Goal: Book appointment/travel/reservation

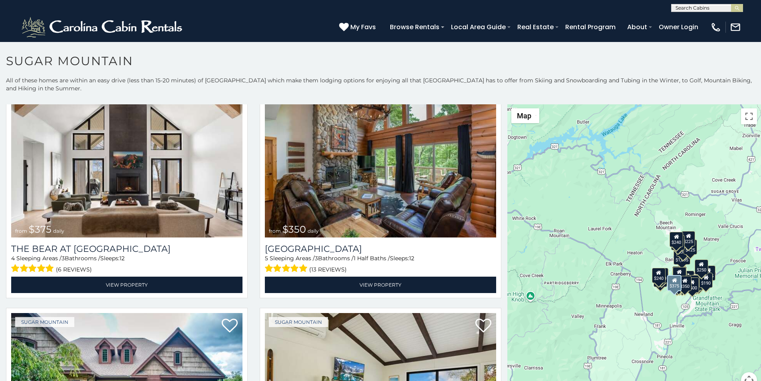
scroll to position [50, 0]
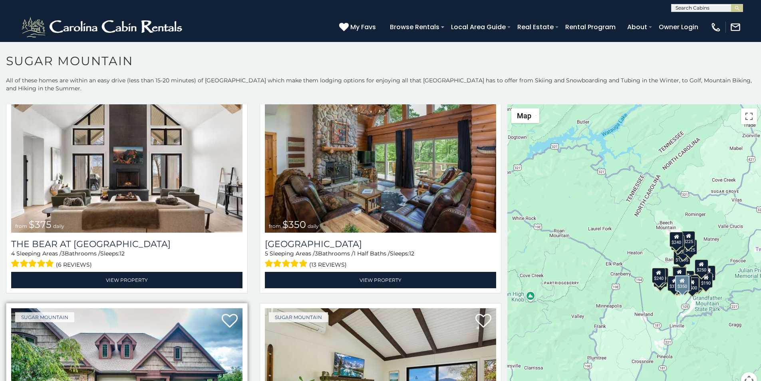
click at [57, 378] on img at bounding box center [126, 385] width 231 height 155
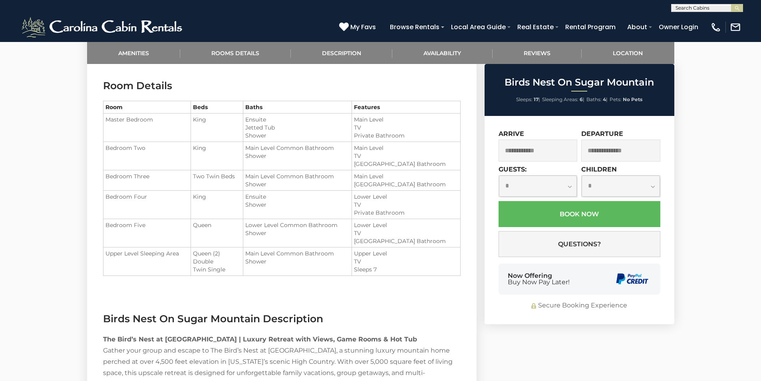
scroll to position [720, 0]
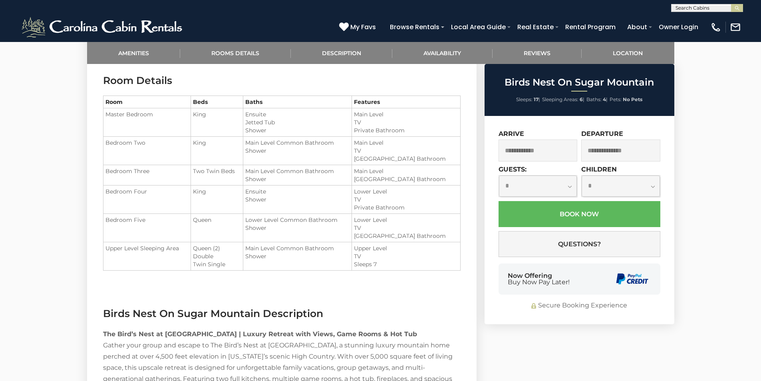
click at [506, 282] on div "Now Offering Buy Now Pay Later!" at bounding box center [579, 278] width 162 height 31
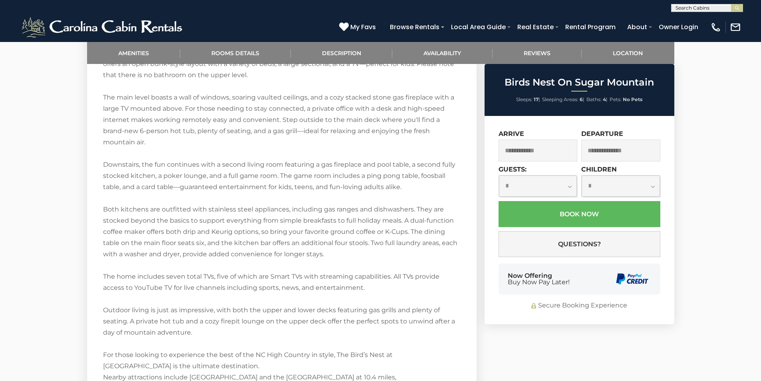
scroll to position [1193, 0]
click at [597, 316] on div "**********" at bounding box center [579, 220] width 190 height 208
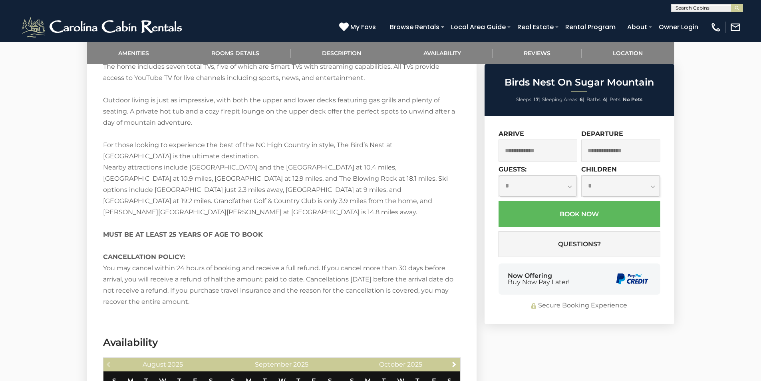
scroll to position [1417, 0]
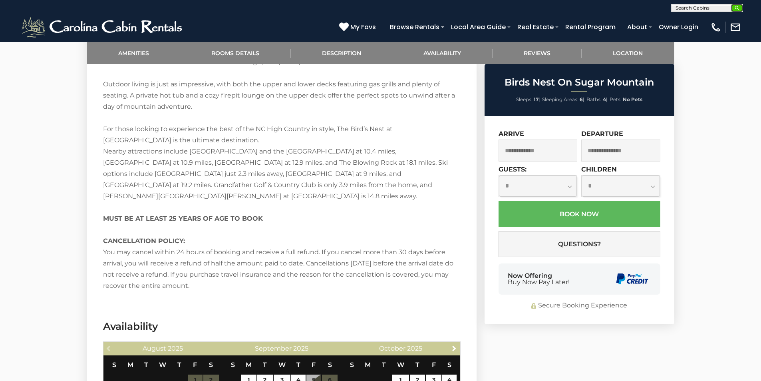
click at [737, 5] on img "submit" at bounding box center [737, 8] width 6 height 6
